Goal: Task Accomplishment & Management: Complete application form

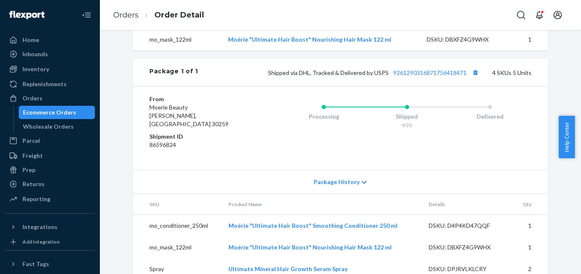
scroll to position [374, 0]
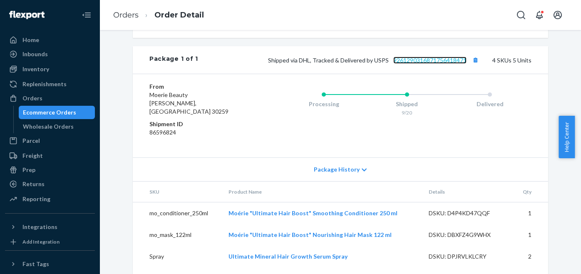
click at [417, 64] on link "9261290316871756418471" at bounding box center [429, 60] width 73 height 7
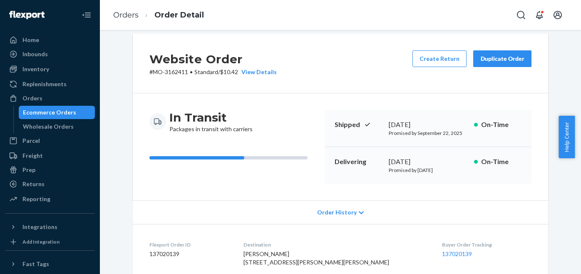
scroll to position [0, 0]
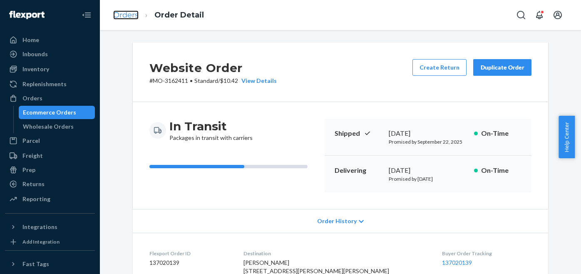
click at [125, 14] on link "Orders" at bounding box center [125, 14] width 25 height 9
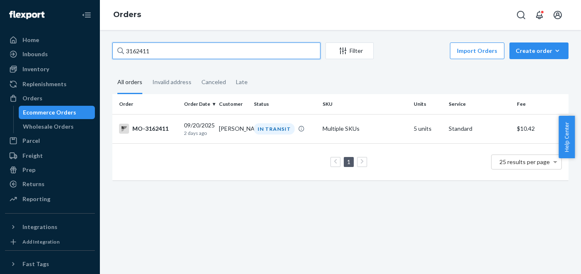
drag, startPoint x: 176, startPoint y: 52, endPoint x: 105, endPoint y: 54, distance: 70.8
click at [105, 54] on div "3162411 Filter Import Orders Create order Ecommerce order Removal order All ord…" at bounding box center [340, 152] width 481 height 244
paste input "097686"
type input "3097686"
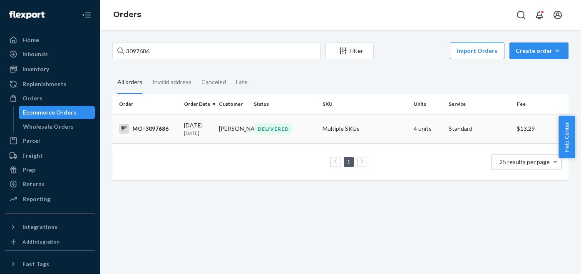
click at [263, 123] on td "DELIVERED" at bounding box center [284, 128] width 68 height 29
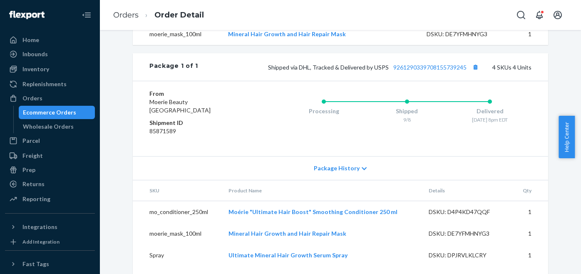
scroll to position [408, 0]
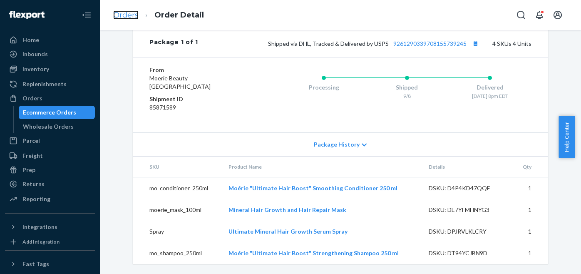
click at [134, 13] on link "Orders" at bounding box center [125, 14] width 25 height 9
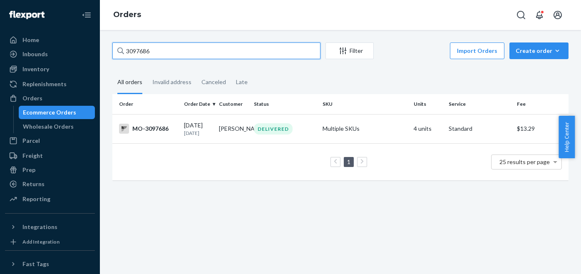
drag, startPoint x: 159, startPoint y: 51, endPoint x: 94, endPoint y: 51, distance: 64.9
click at [94, 51] on div "Home Inbounds Shipping Plans Problems Inventory Products Branded Packaging Repl…" at bounding box center [290, 137] width 581 height 274
paste input "1"
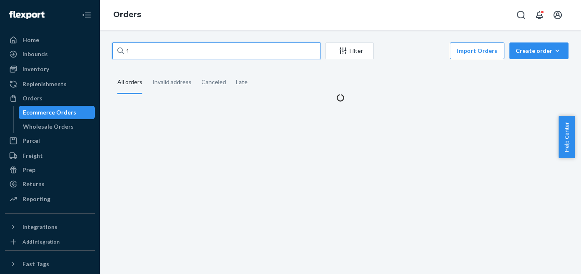
drag, startPoint x: 125, startPoint y: 54, endPoint x: 96, endPoint y: 54, distance: 29.1
click at [96, 54] on div "Home Inbounds Shipping Plans Problems Inventory Products Branded Packaging Repl…" at bounding box center [290, 137] width 581 height 274
paste input "3151278"
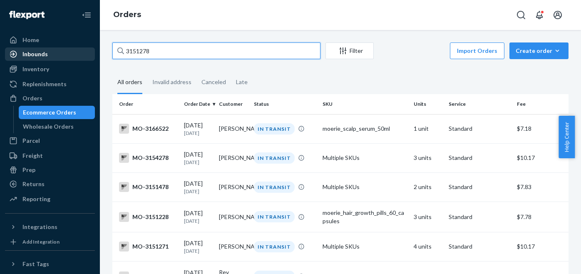
drag, startPoint x: 167, startPoint y: 55, endPoint x: 77, endPoint y: 48, distance: 90.1
click at [77, 48] on div "Home Inbounds Shipping Plans Problems Inventory Products Branded Packaging Repl…" at bounding box center [290, 137] width 581 height 274
paste input "[PERSON_NAME]"
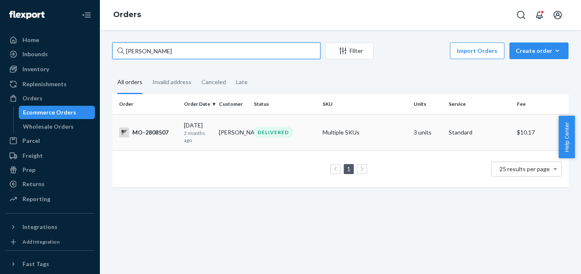
type input "[PERSON_NAME]"
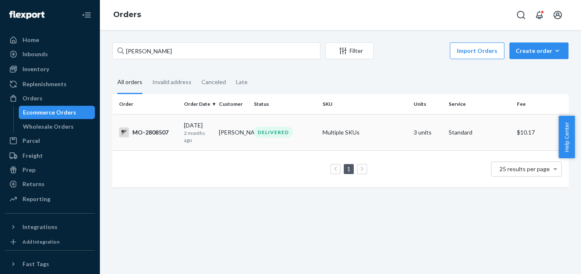
click at [271, 136] on div "DELIVERED" at bounding box center [273, 131] width 39 height 11
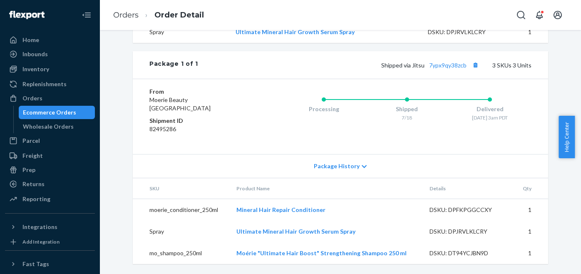
scroll to position [364, 0]
click at [124, 17] on link "Orders" at bounding box center [125, 14] width 25 height 9
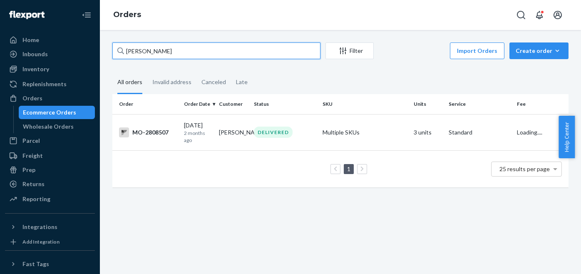
drag, startPoint x: 208, startPoint y: 52, endPoint x: 95, endPoint y: 48, distance: 113.7
click at [95, 48] on div "Home Inbounds Shipping Plans Problems Inventory Products Branded Packaging Repl…" at bounding box center [290, 137] width 581 height 274
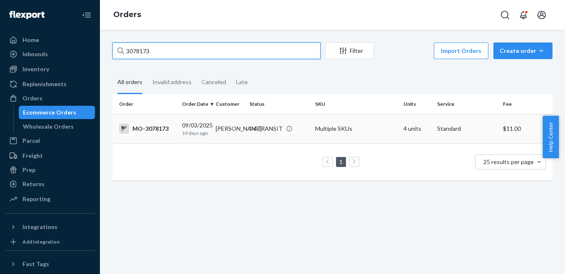
type input "3078173"
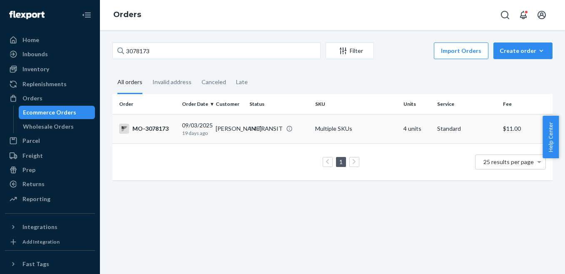
click at [218, 125] on td "[PERSON_NAME]" at bounding box center [229, 128] width 34 height 29
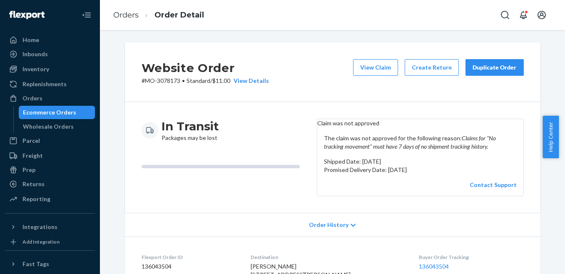
click at [479, 69] on div "Duplicate Order" at bounding box center [494, 67] width 44 height 8
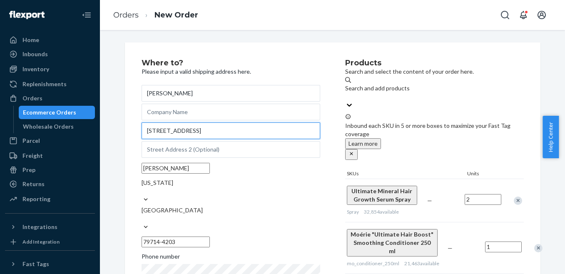
click at [160, 139] on input "[STREET_ADDRESS]" at bounding box center [230, 130] width 178 height 17
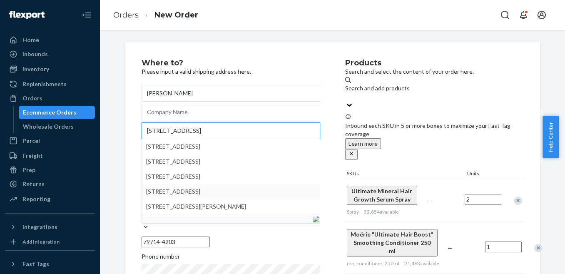
type input "[STREET_ADDRESS]"
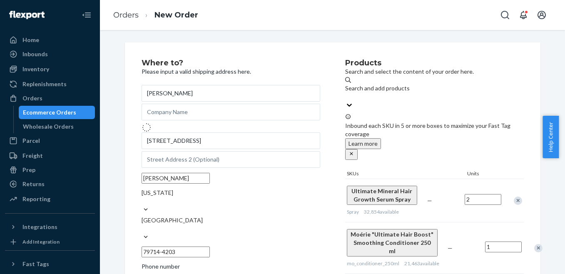
type input "79714"
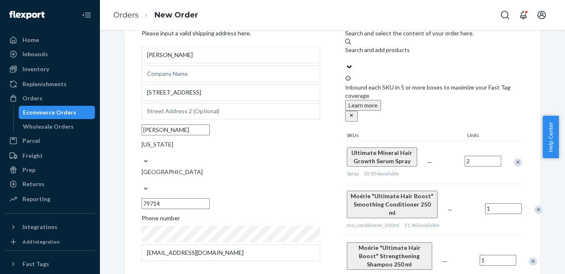
scroll to position [163, 0]
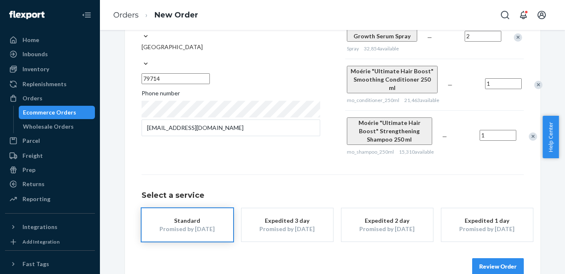
click at [501, 258] on button "Review Order" at bounding box center [498, 266] width 52 height 17
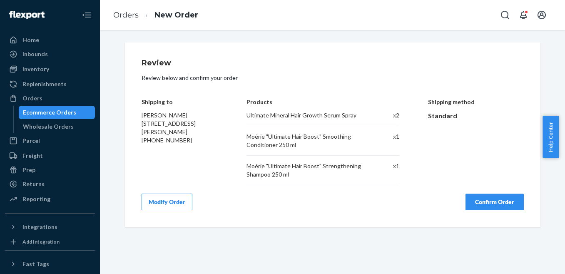
scroll to position [0, 0]
click at [490, 195] on button "Confirm Order" at bounding box center [494, 201] width 58 height 17
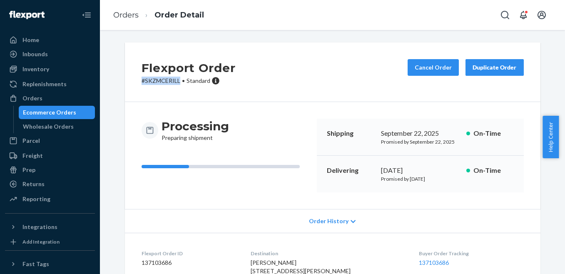
drag, startPoint x: 177, startPoint y: 87, endPoint x: 133, endPoint y: 84, distance: 43.8
click at [133, 84] on div "Flexport Order # SKZMCERILL • Standard Cancel Order Duplicate Order" at bounding box center [332, 71] width 415 height 59
copy p "# SKZMCERILL"
click at [134, 14] on link "Orders" at bounding box center [125, 14] width 25 height 9
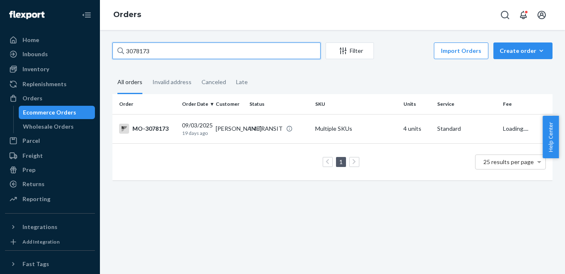
drag, startPoint x: 170, startPoint y: 49, endPoint x: 82, endPoint y: 47, distance: 88.2
click at [82, 47] on div "Home Inbounds Shipping Plans Problems Inventory Products Branded Packaging Repl…" at bounding box center [282, 137] width 565 height 274
paste input "2660424"
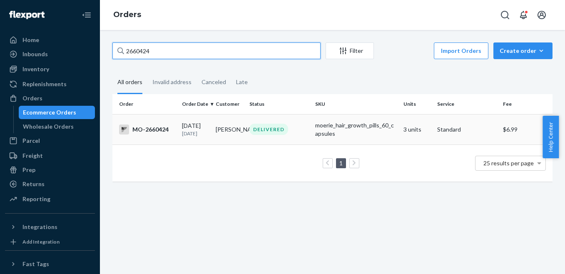
type input "2660424"
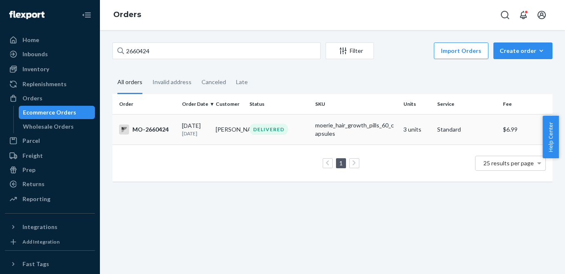
click at [265, 134] on div "DELIVERED" at bounding box center [268, 129] width 39 height 11
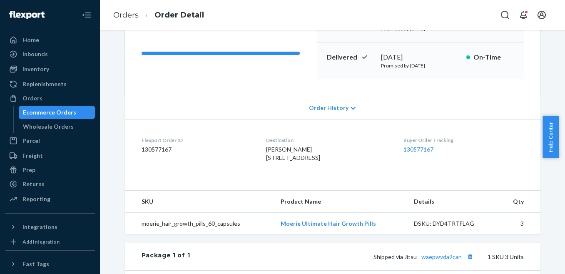
scroll to position [250, 0]
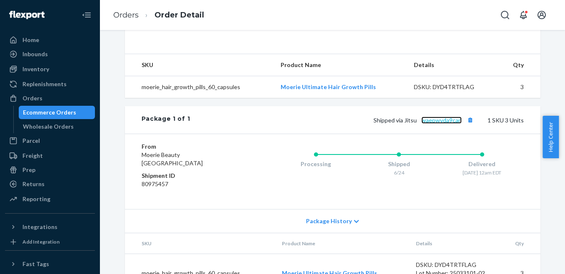
click at [448, 124] on link "waepwvda9can" at bounding box center [441, 120] width 40 height 7
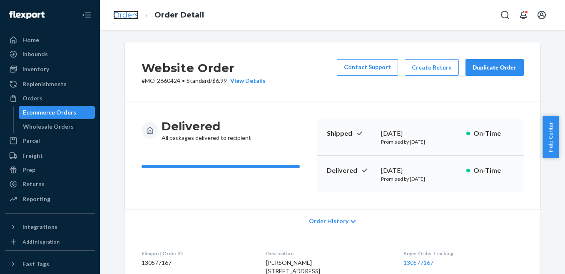
click at [124, 17] on link "Orders" at bounding box center [125, 14] width 25 height 9
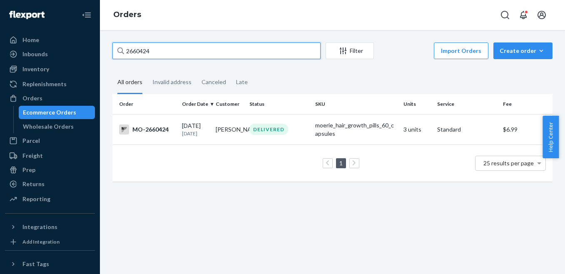
drag, startPoint x: 176, startPoint y: 48, endPoint x: 55, endPoint y: 33, distance: 122.8
click at [55, 33] on div "Home Inbounds Shipping Plans Problems Inventory Products Branded Packaging Repl…" at bounding box center [282, 137] width 565 height 274
paste input "3156102"
type input "3156102"
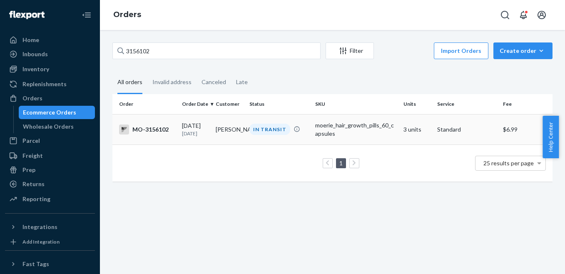
click at [238, 131] on td "[PERSON_NAME]" at bounding box center [229, 129] width 34 height 30
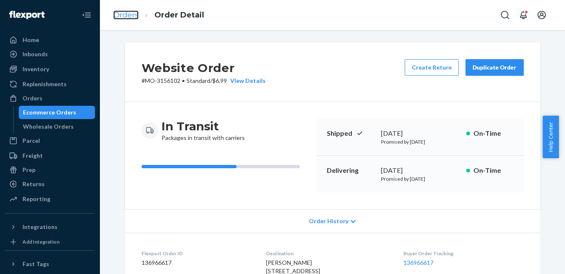
click at [121, 12] on link "Orders" at bounding box center [125, 14] width 25 height 9
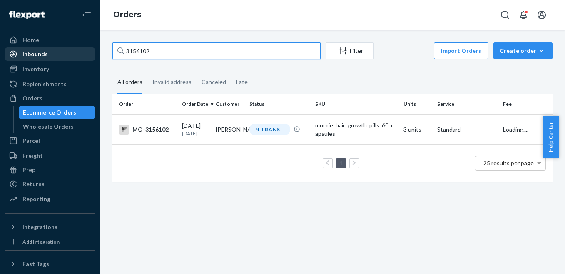
drag, startPoint x: 167, startPoint y: 50, endPoint x: 83, endPoint y: 54, distance: 84.1
click at [83, 54] on div "Home Inbounds Shipping Plans Problems Inventory Products Branded Packaging Repl…" at bounding box center [282, 137] width 565 height 274
paste input "69016"
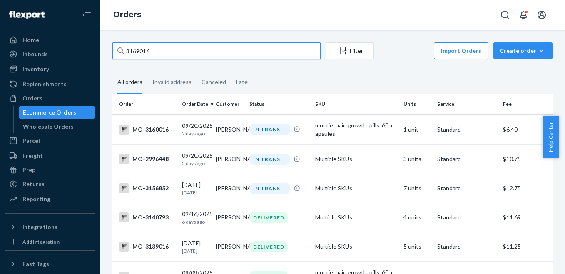
click at [165, 53] on input "3169016" at bounding box center [216, 50] width 208 height 17
drag, startPoint x: 176, startPoint y: 55, endPoint x: 109, endPoint y: 52, distance: 66.6
paste input "9"
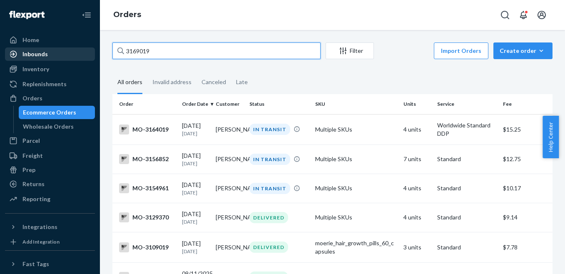
drag, startPoint x: 186, startPoint y: 54, endPoint x: 74, endPoint y: 53, distance: 112.3
click at [74, 53] on div "Home Inbounds Shipping Plans Problems Inventory Products Branded Packaging Repl…" at bounding box center [282, 137] width 565 height 274
paste input "[PERSON_NAME]"
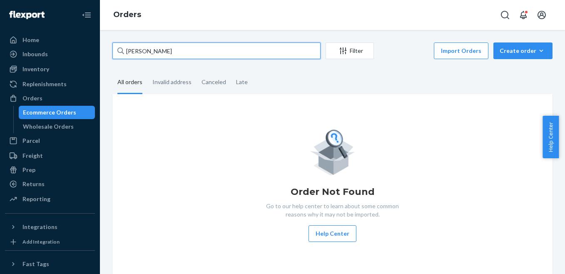
click at [146, 49] on input "[PERSON_NAME]" at bounding box center [216, 50] width 208 height 17
click at [129, 53] on input "[PERSON_NAME]" at bounding box center [216, 50] width 208 height 17
drag, startPoint x: 160, startPoint y: 53, endPoint x: 91, endPoint y: 53, distance: 69.1
click at [91, 53] on div "Home Inbounds Shipping Plans Problems Inventory Products Branded Packaging Repl…" at bounding box center [282, 137] width 565 height 274
paste input "3169019"
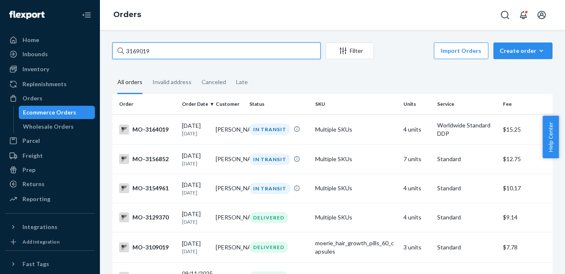
drag, startPoint x: 154, startPoint y: 54, endPoint x: 98, endPoint y: 54, distance: 56.6
click at [98, 54] on div "Home Inbounds Shipping Plans Problems Inventory Products Branded Packaging Repl…" at bounding box center [282, 137] width 565 height 274
paste input "3169016"
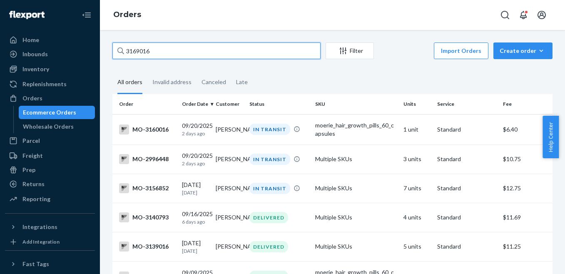
drag, startPoint x: 166, startPoint y: 50, endPoint x: 99, endPoint y: 53, distance: 66.3
click at [99, 53] on div "Home Inbounds Shipping Plans Problems Inventory Products Branded Packaging Repl…" at bounding box center [282, 137] width 565 height 274
paste input "3111933"
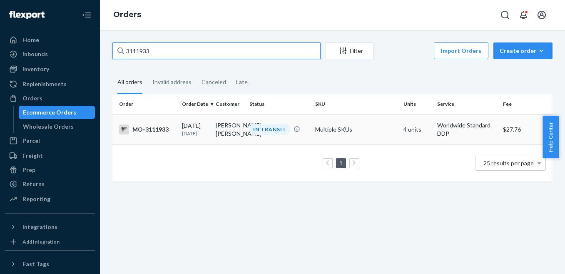
type input "3111933"
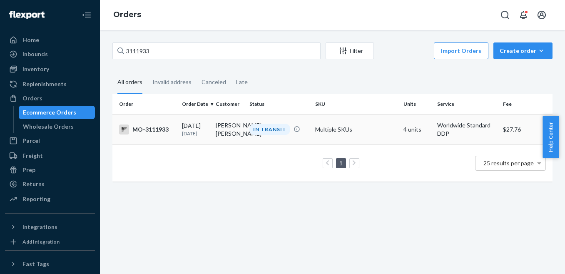
click at [223, 142] on td "[PERSON_NAME] [PERSON_NAME]" at bounding box center [229, 129] width 34 height 30
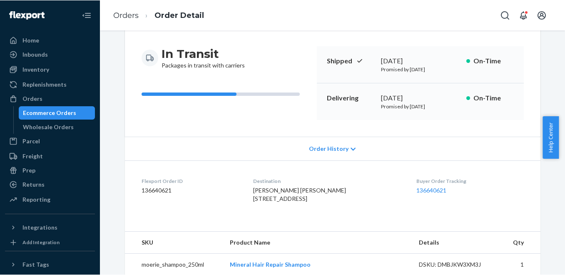
scroll to position [322, 0]
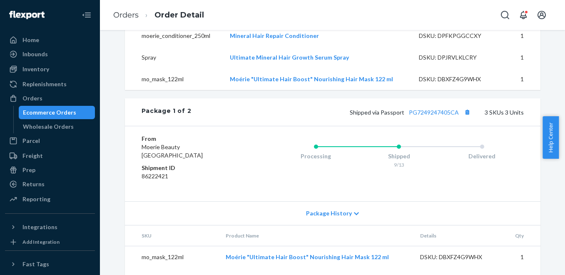
click at [295, 246] on th "Product Name" at bounding box center [316, 235] width 194 height 21
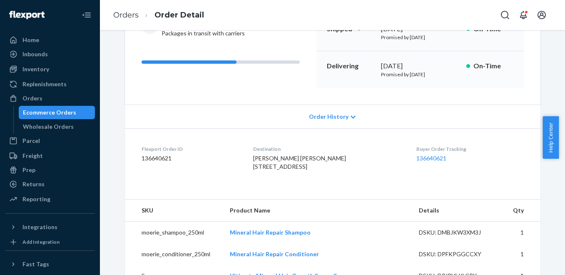
scroll to position [0, 0]
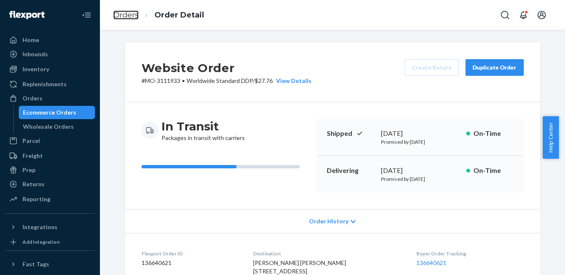
click at [131, 16] on link "Orders" at bounding box center [125, 14] width 25 height 9
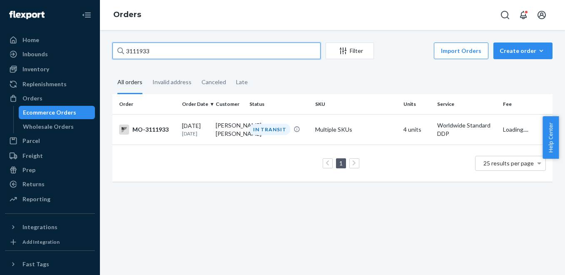
drag, startPoint x: 169, startPoint y: 57, endPoint x: 122, endPoint y: 47, distance: 47.2
click at [122, 47] on div "3111933" at bounding box center [216, 50] width 208 height 17
paste input "2944347"
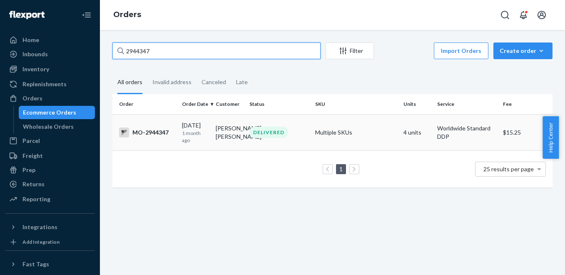
type input "2944347"
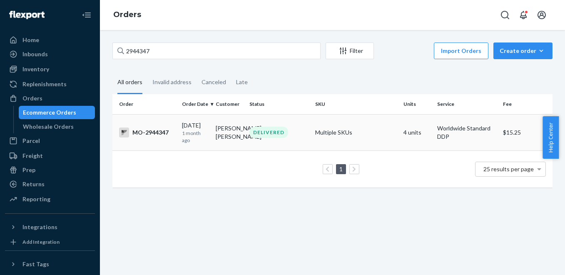
click at [260, 138] on div "DELIVERED" at bounding box center [268, 131] width 39 height 11
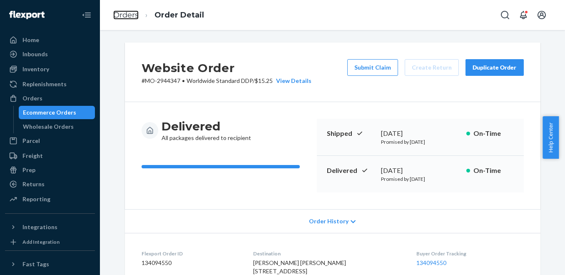
drag, startPoint x: 134, startPoint y: 16, endPoint x: 163, endPoint y: 33, distance: 33.9
click at [134, 16] on link "Orders" at bounding box center [125, 14] width 25 height 9
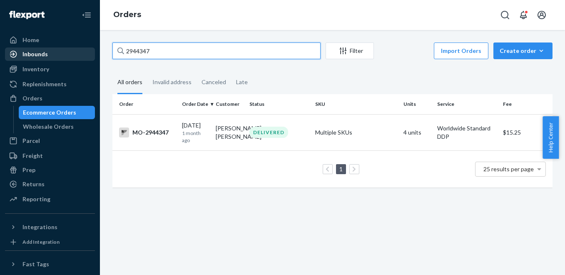
drag, startPoint x: 184, startPoint y: 53, endPoint x: 78, endPoint y: 53, distance: 106.1
click at [78, 53] on div "Home Inbounds Shipping Plans Problems Inventory Products Branded Packaging Repl…" at bounding box center [282, 137] width 565 height 275
paste input "3111933"
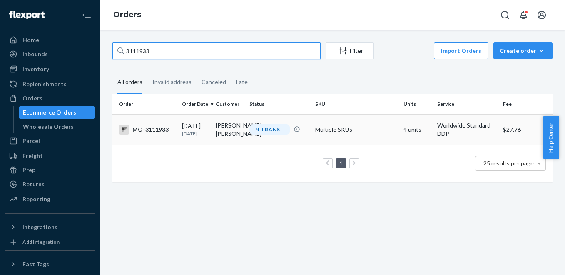
type input "3111933"
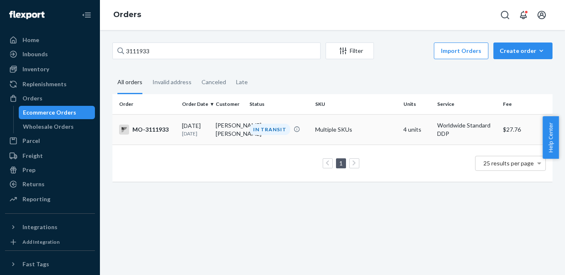
drag, startPoint x: 218, startPoint y: 141, endPoint x: 191, endPoint y: 134, distance: 27.8
click at [191, 134] on div "[DATE] [DATE]" at bounding box center [195, 128] width 27 height 15
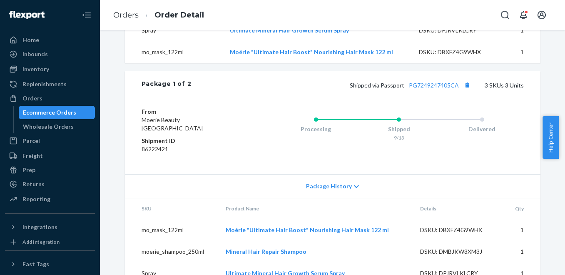
scroll to position [374, 0]
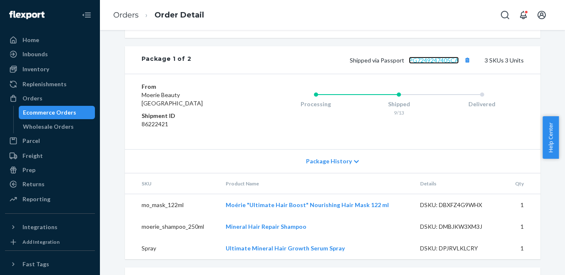
drag, startPoint x: 432, startPoint y: 81, endPoint x: 427, endPoint y: 85, distance: 6.2
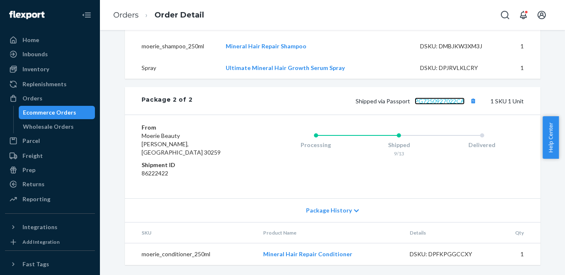
scroll to position [0, 0]
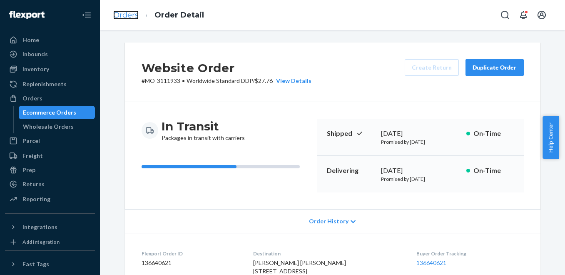
click at [132, 12] on link "Orders" at bounding box center [125, 14] width 25 height 9
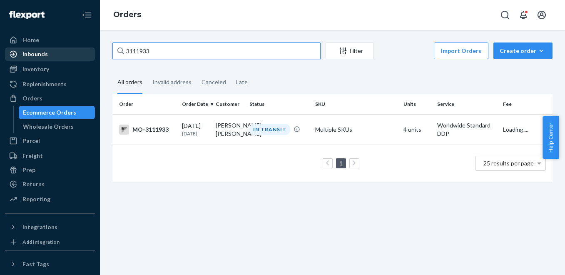
drag, startPoint x: 170, startPoint y: 49, endPoint x: 87, endPoint y: 49, distance: 83.2
click at [87, 49] on div "Home Inbounds Shipping Plans Problems Inventory Products Branded Packaging Repl…" at bounding box center [282, 137] width 565 height 275
paste input "309"
type input "3111309"
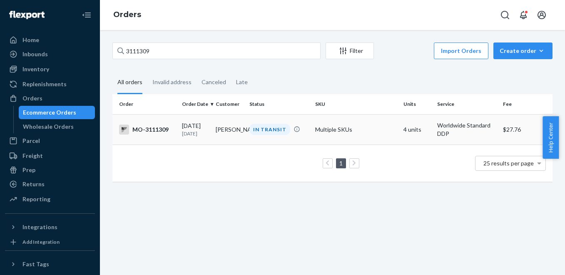
click at [226, 123] on td "[PERSON_NAME]" at bounding box center [229, 129] width 34 height 30
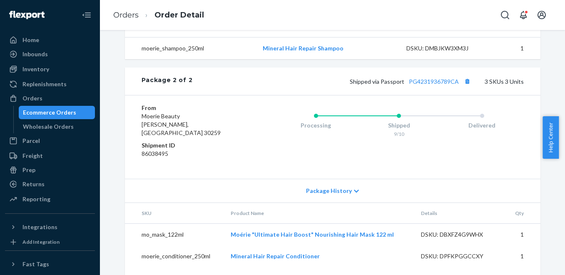
scroll to position [563, 0]
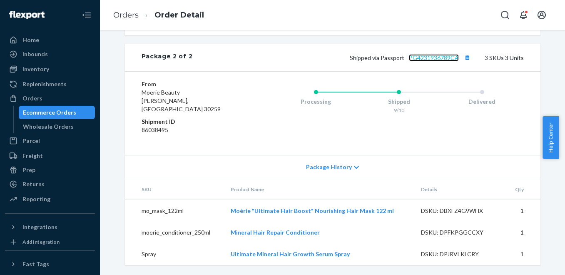
click at [438, 61] on link "PG4231936789CA" at bounding box center [434, 57] width 50 height 7
